Goal: Information Seeking & Learning: Learn about a topic

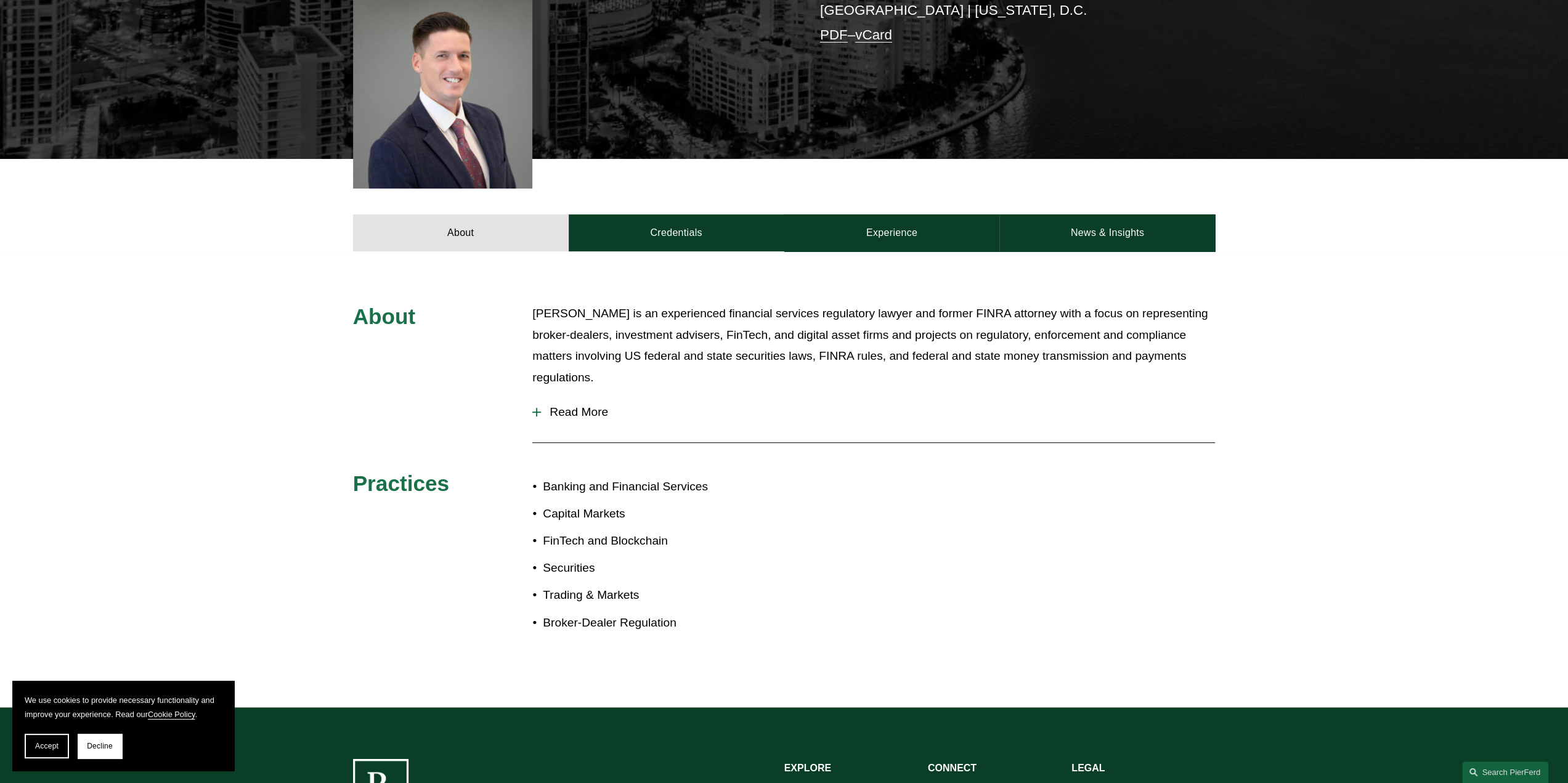
scroll to position [209, 0]
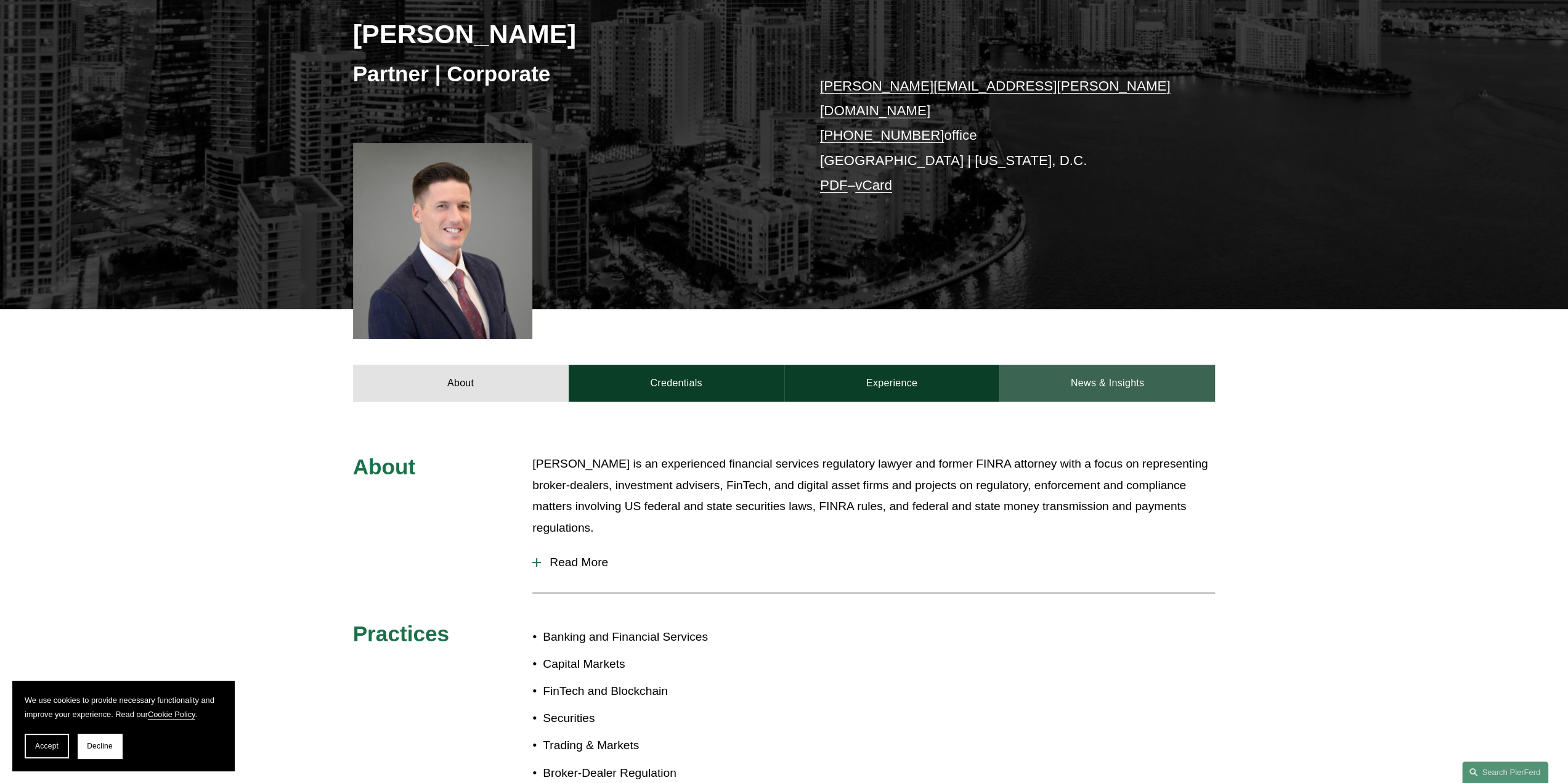
click at [1102, 369] on link "News & Insights" at bounding box center [1107, 383] width 216 height 37
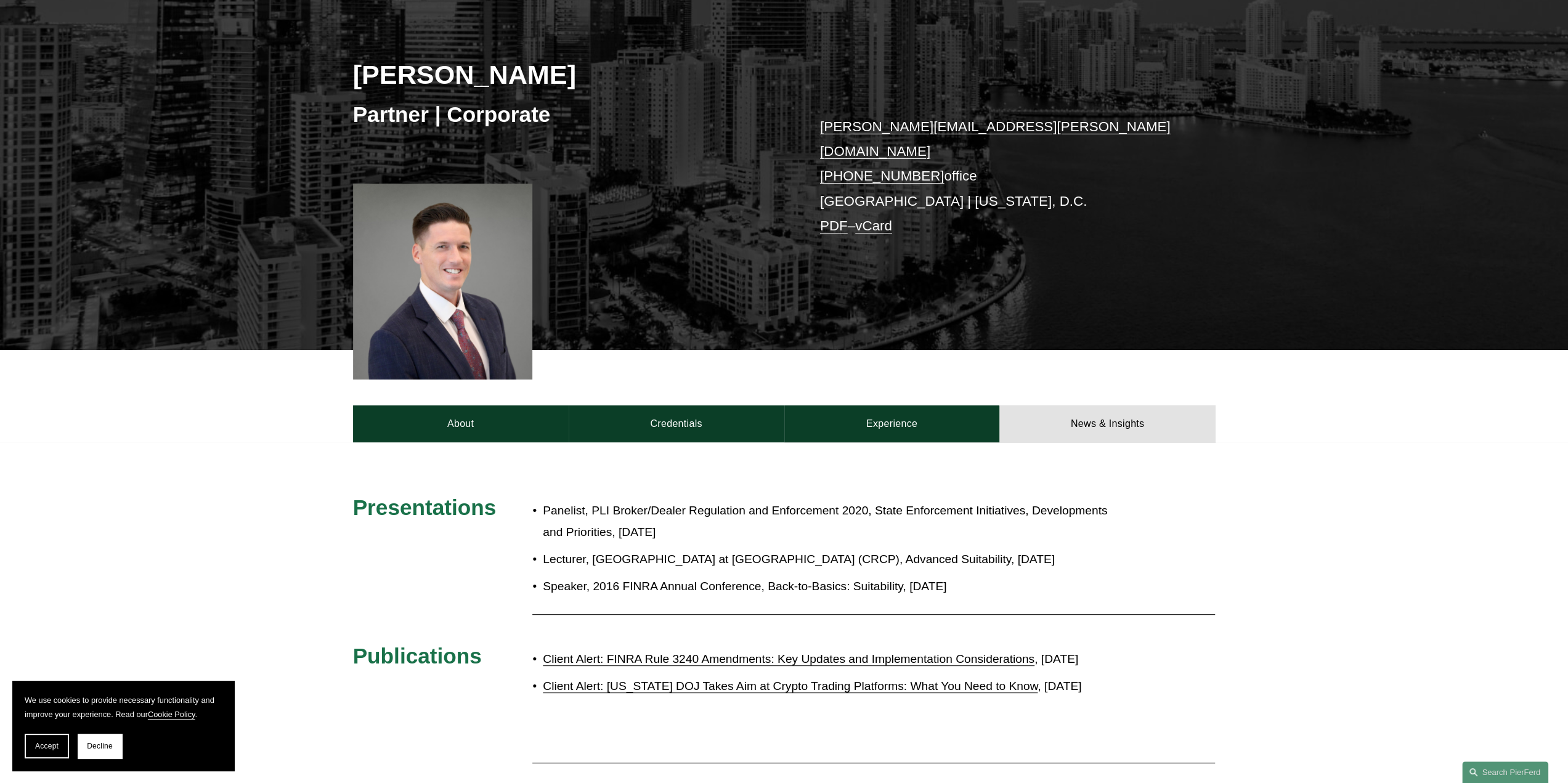
scroll to position [308, 0]
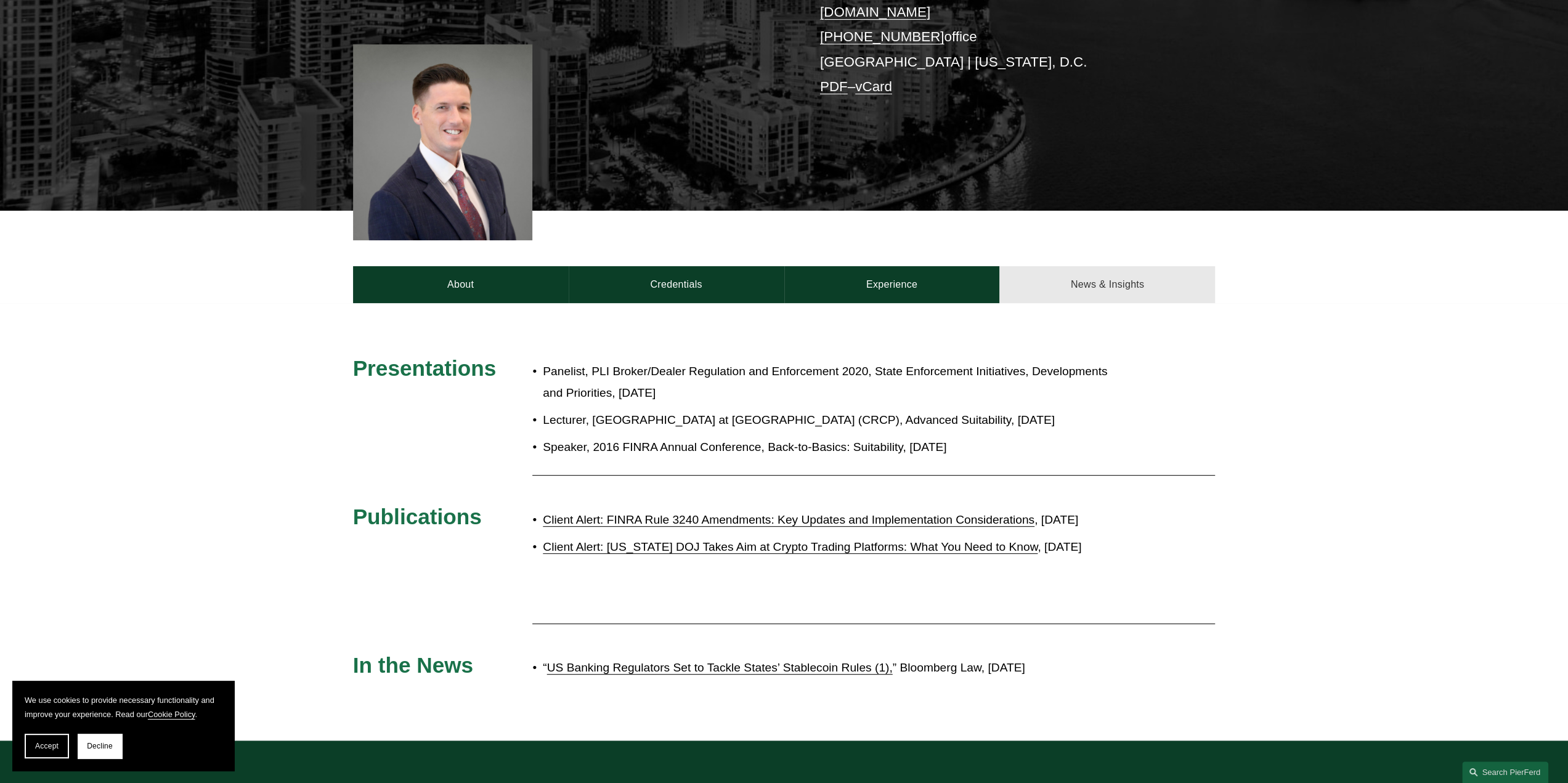
click at [1121, 288] on link "News & Insights" at bounding box center [1107, 284] width 216 height 37
click at [1106, 272] on link "News & Insights" at bounding box center [1107, 284] width 216 height 37
click at [1397, 466] on div "Presentations Panelist, PLI Broker/Dealer Regulation and Enforcement 2020, Stat…" at bounding box center [784, 522] width 1568 height 334
click at [1101, 266] on link "News & Insights" at bounding box center [1107, 284] width 216 height 37
click at [213, 380] on div "Presentations Panelist, PLI Broker/Dealer Regulation and Enforcement 2020, Stat…" at bounding box center [784, 522] width 1568 height 334
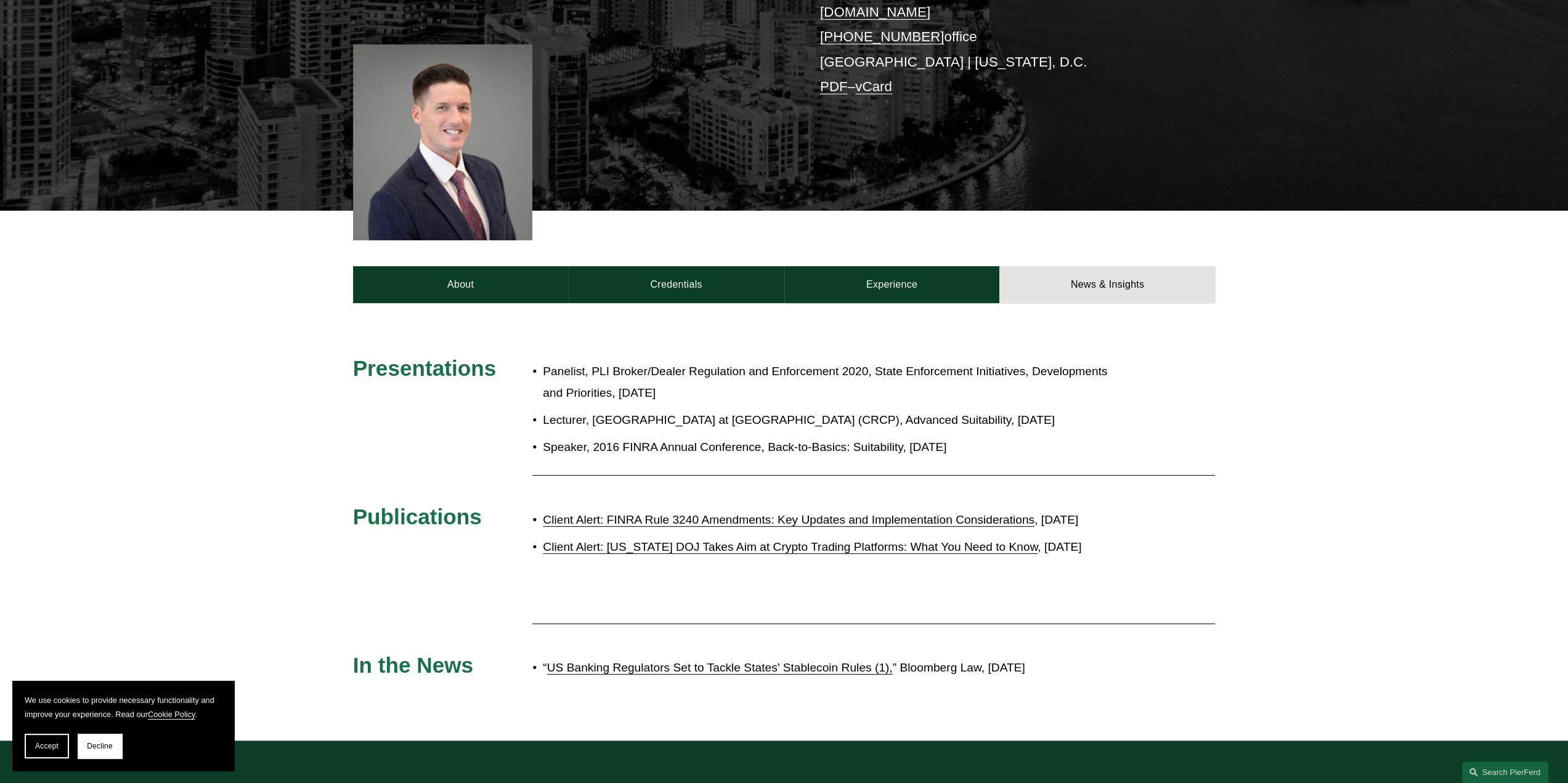
scroll to position [0, 0]
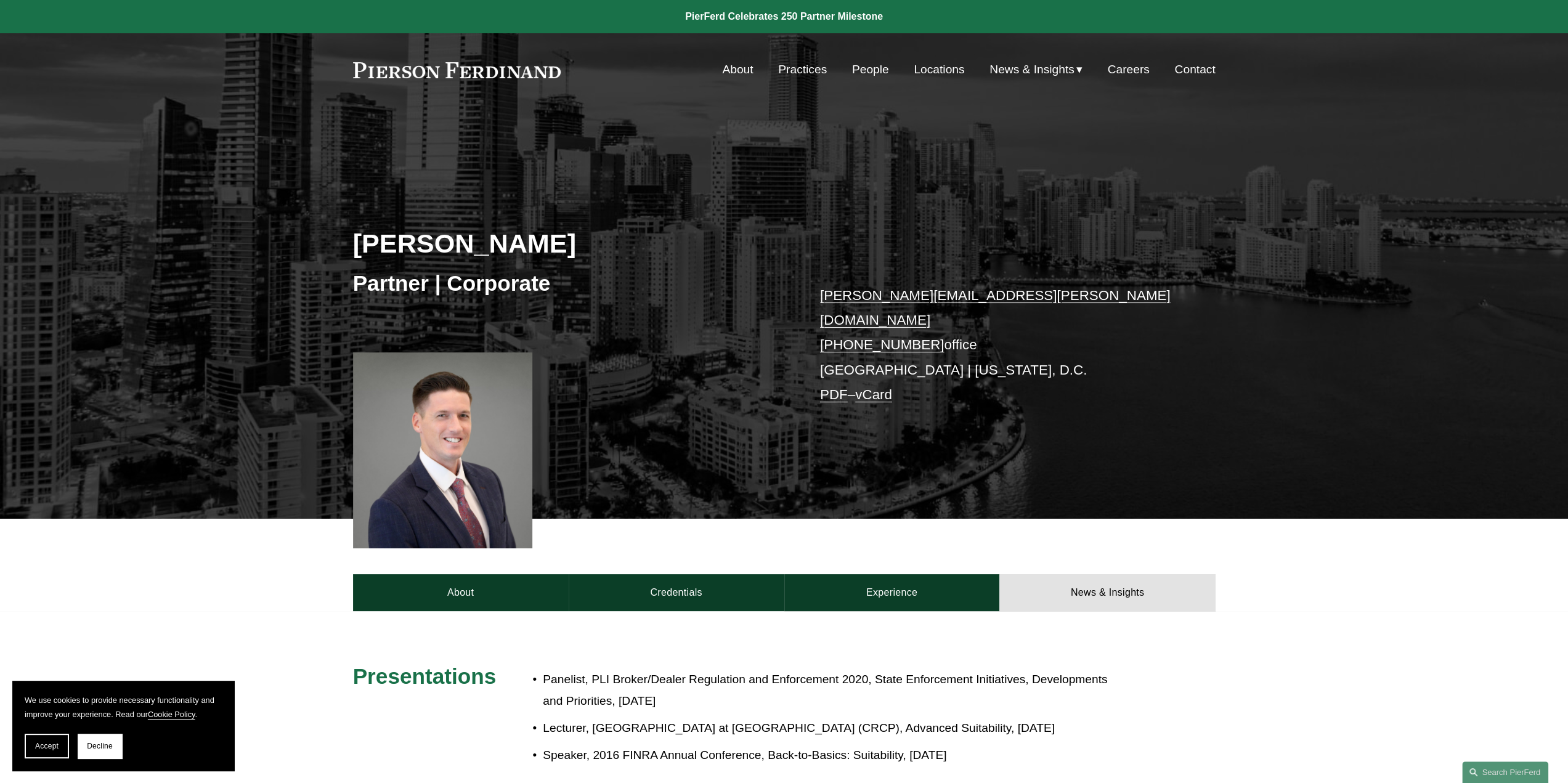
click at [0, 0] on span "Insights" at bounding box center [0, 0] width 0 height 0
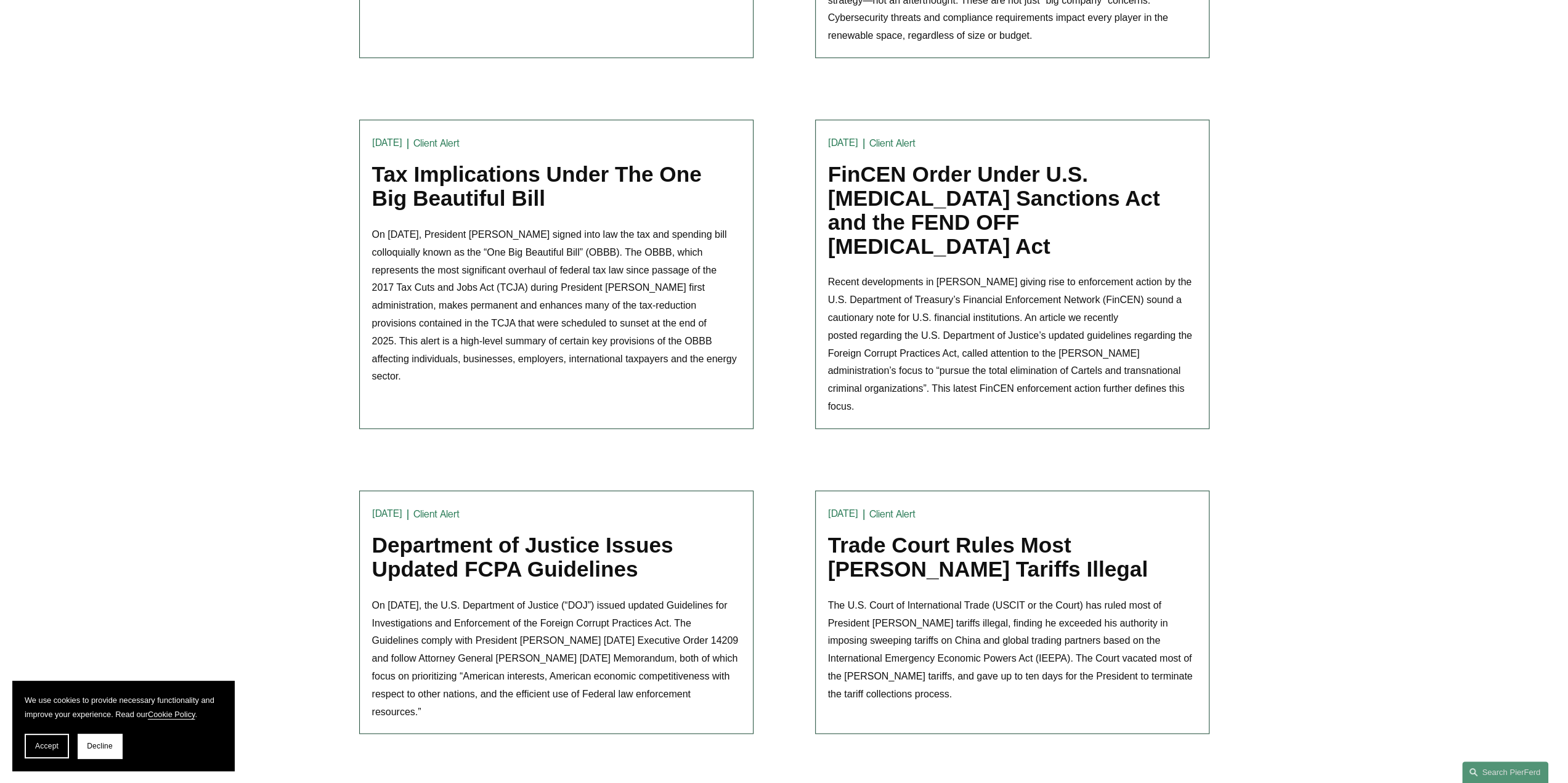
scroll to position [1232, 0]
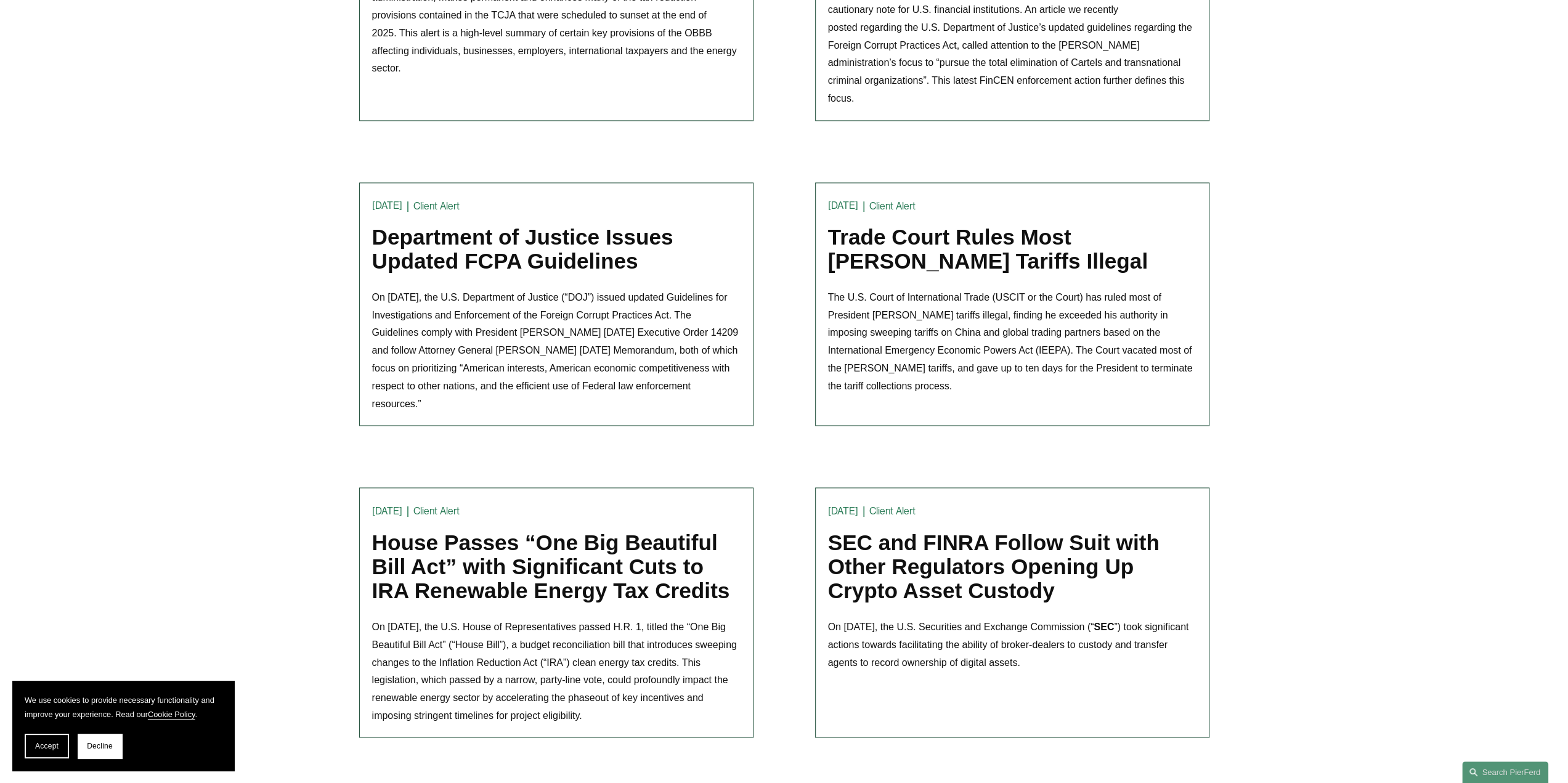
click at [937, 531] on link "SEC and FINRA Follow Suit with Other Regulators Opening Up Crypto Asset Custody" at bounding box center [994, 567] width 331 height 71
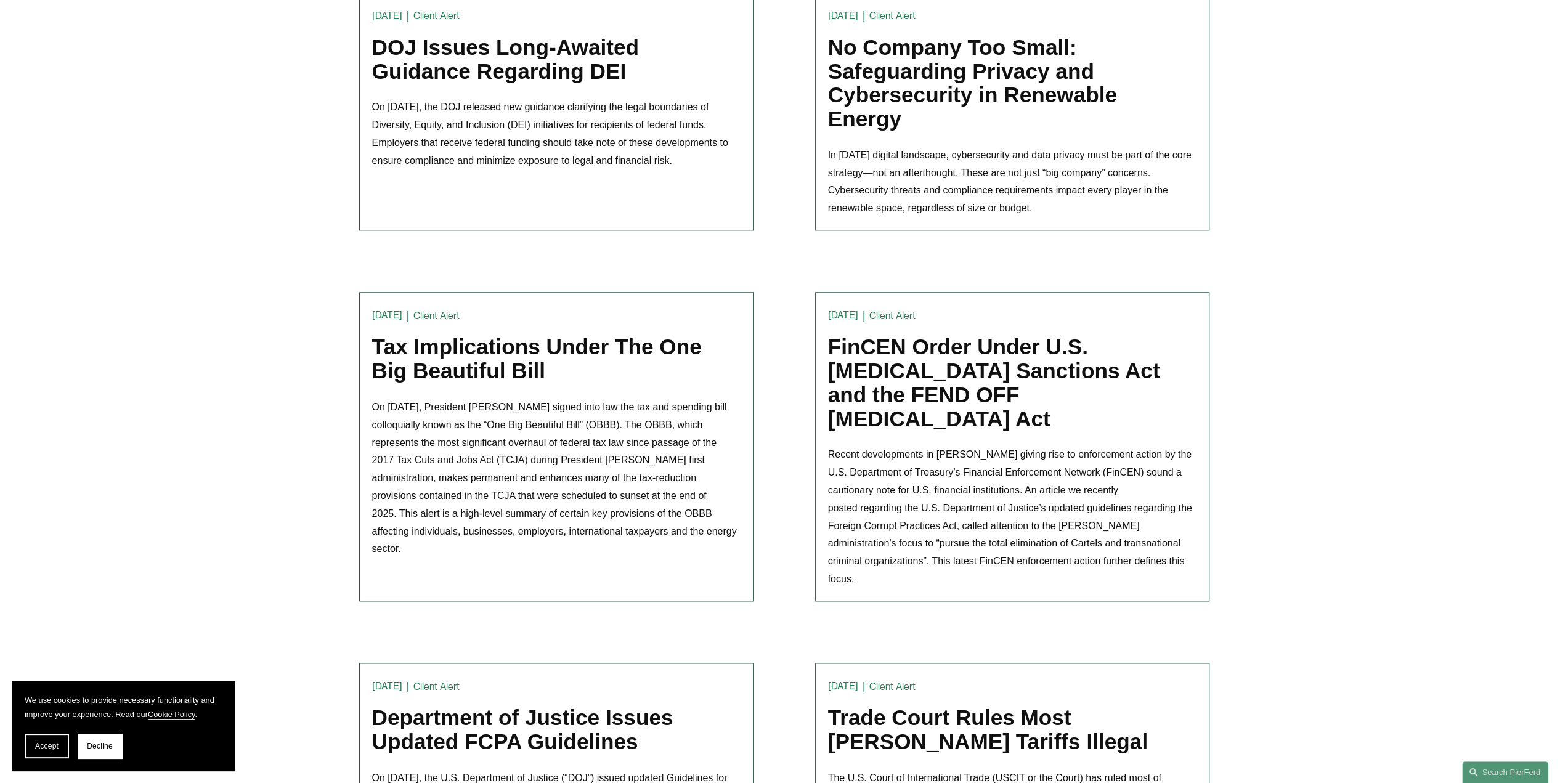
scroll to position [739, 0]
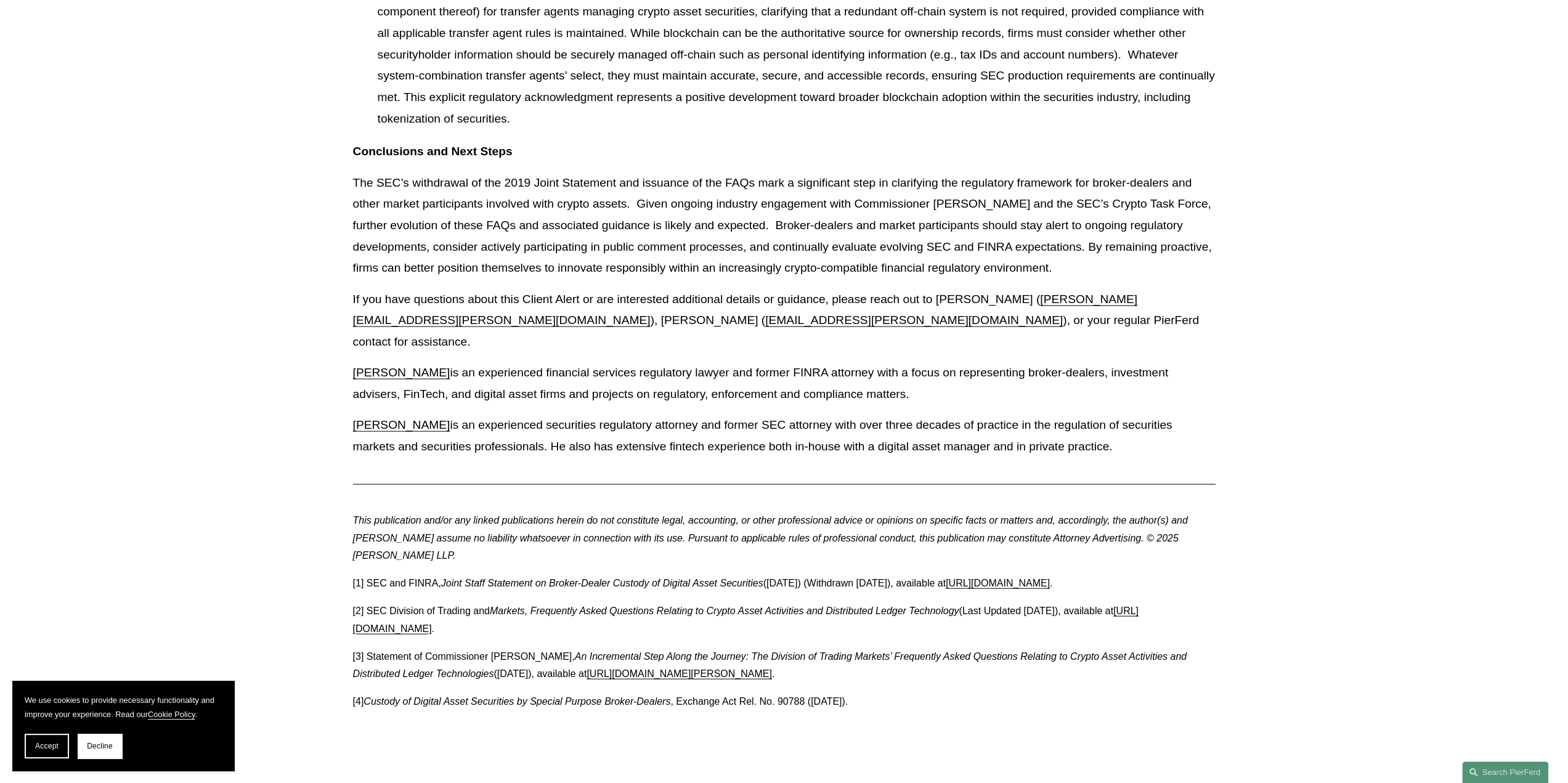
scroll to position [2587, 0]
